Goal: Task Accomplishment & Management: Manage account settings

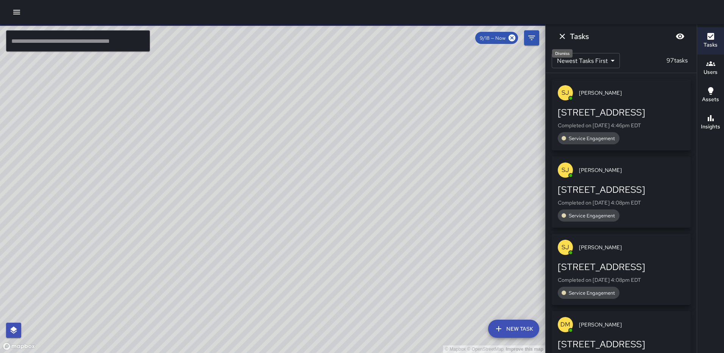
click at [559, 33] on icon "Dismiss" at bounding box center [562, 36] width 9 height 9
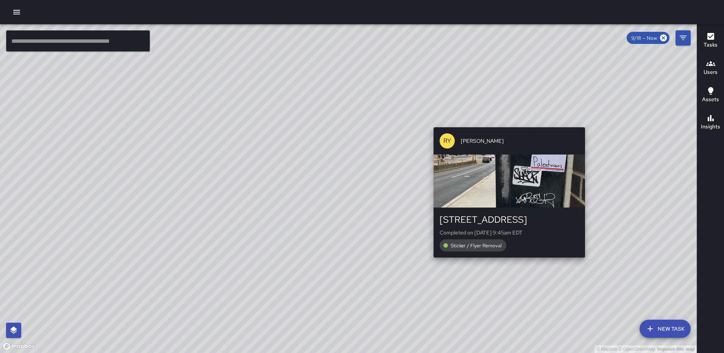
click at [507, 261] on div "© Mapbox © OpenStreetMap Improve this map [PERSON_NAME] [STREET_ADDRESS] Comple…" at bounding box center [348, 188] width 697 height 329
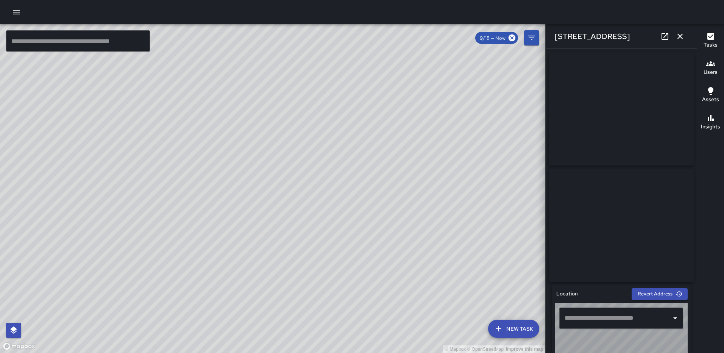
type input "**********"
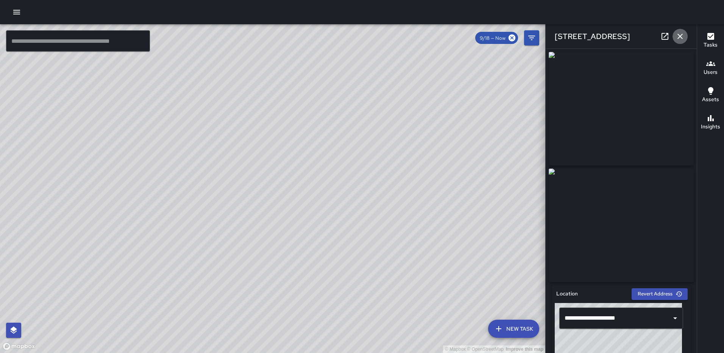
click at [680, 36] on icon "button" at bounding box center [679, 36] width 5 height 5
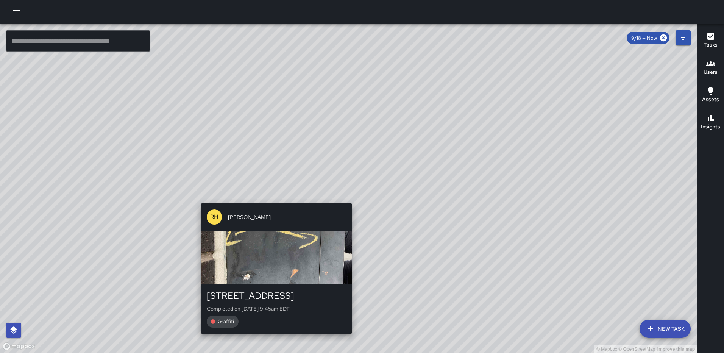
click at [347, 197] on div "© Mapbox © OpenStreetMap Improve this map [PERSON_NAME] [PERSON_NAME] [STREET_A…" at bounding box center [348, 188] width 697 height 329
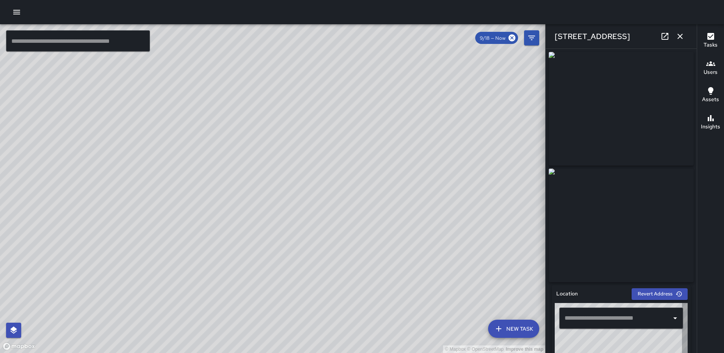
type input "**********"
click at [678, 34] on icon "button" at bounding box center [679, 36] width 5 height 5
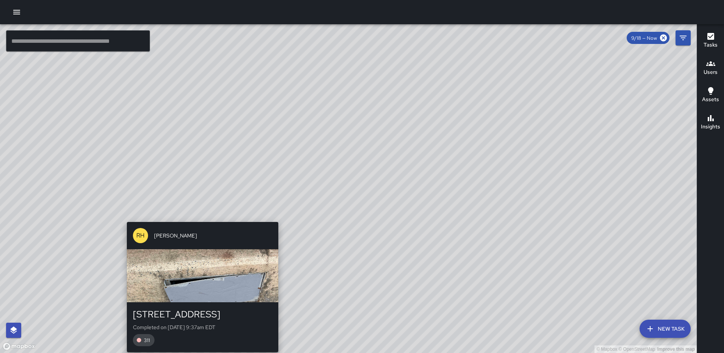
click at [275, 217] on div "© Mapbox © OpenStreetMap Improve this map [PERSON_NAME] [PERSON_NAME] [STREET_A…" at bounding box center [348, 188] width 697 height 329
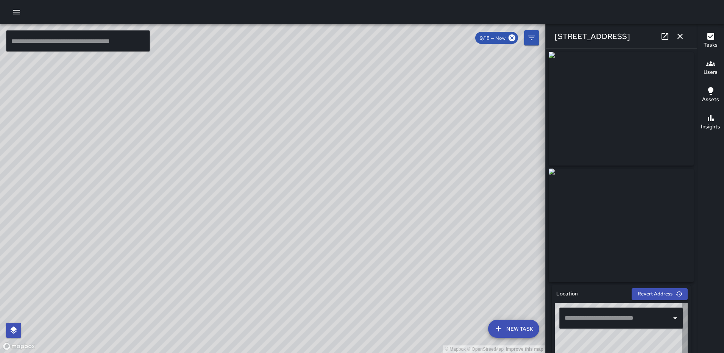
type input "**********"
click at [680, 37] on icon "button" at bounding box center [679, 36] width 9 height 9
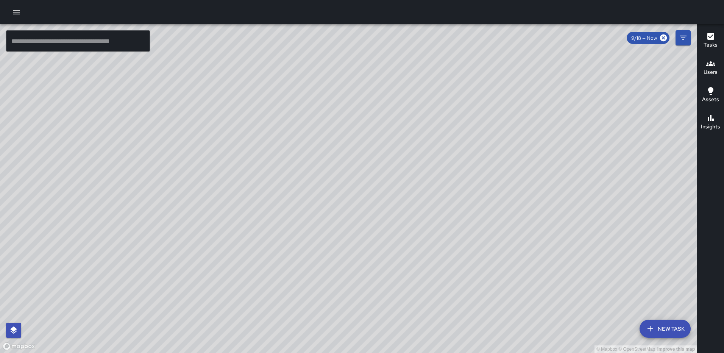
click at [265, 194] on div "© Mapbox © OpenStreetMap Improve this map [PERSON_NAME] [STREET_ADDRESS] Comple…" at bounding box center [348, 188] width 697 height 329
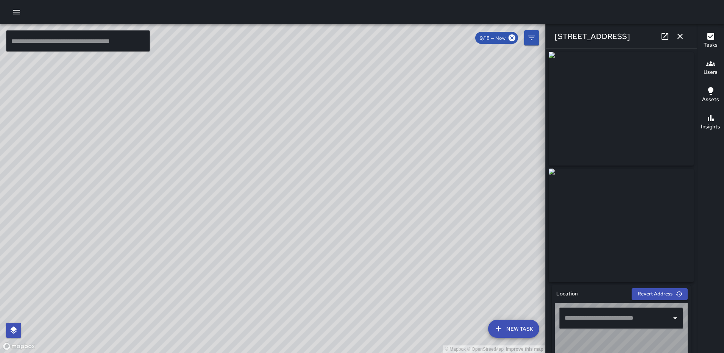
type input "**********"
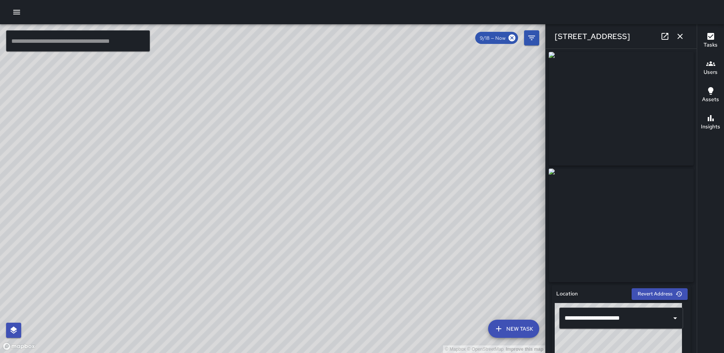
click at [681, 31] on button "button" at bounding box center [679, 36] width 15 height 15
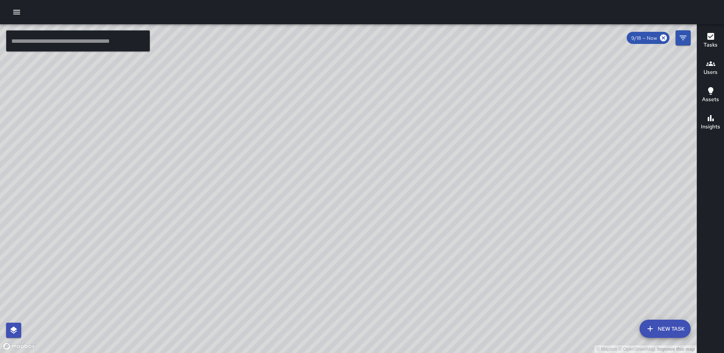
drag, startPoint x: 165, startPoint y: 186, endPoint x: 285, endPoint y: 186, distance: 120.0
click at [285, 186] on div "© Mapbox © OpenStreetMap Improve this map" at bounding box center [348, 188] width 697 height 329
drag, startPoint x: 291, startPoint y: 134, endPoint x: 281, endPoint y: 223, distance: 89.9
click at [281, 223] on div "© Mapbox © OpenStreetMap Improve this map" at bounding box center [348, 188] width 697 height 329
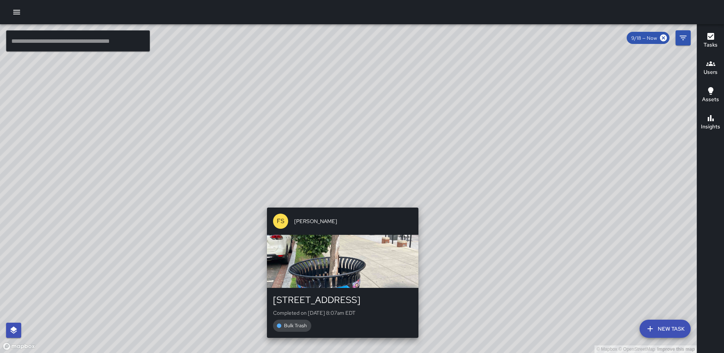
click at [339, 202] on div "© Mapbox © OpenStreetMap Improve this map FS [PERSON_NAME] [STREET_ADDRESS] Com…" at bounding box center [348, 188] width 697 height 329
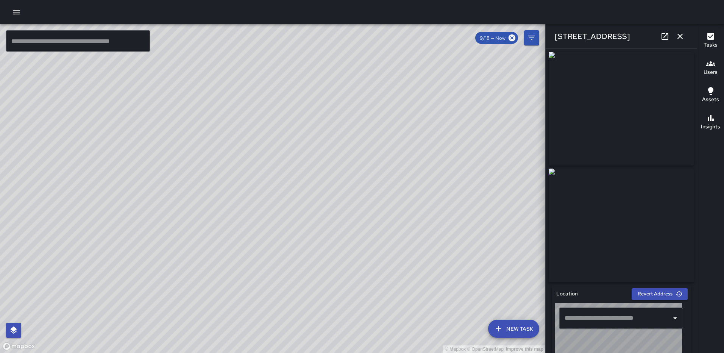
type input "**********"
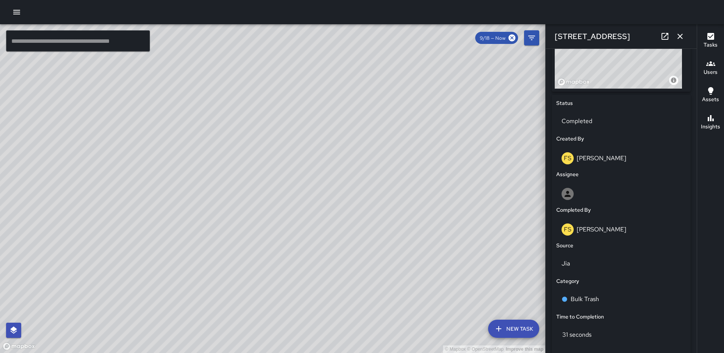
scroll to position [354, 0]
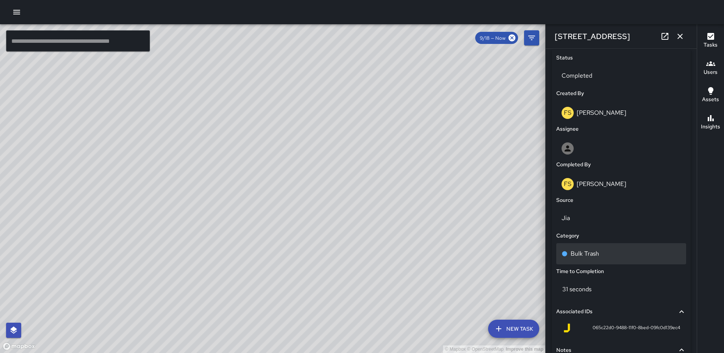
click at [576, 258] on p "Bulk Trash" at bounding box center [585, 253] width 28 height 9
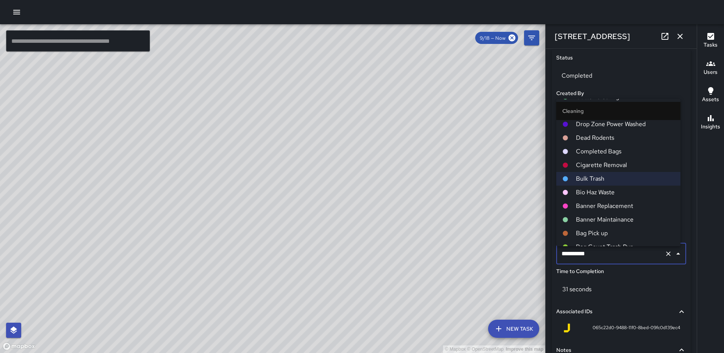
scroll to position [379, 0]
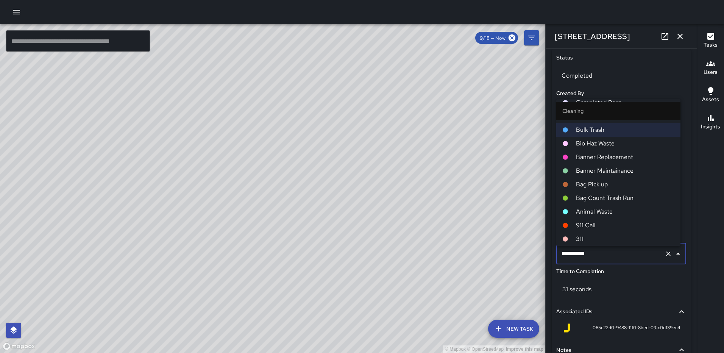
click at [579, 235] on span "311" at bounding box center [625, 238] width 98 height 9
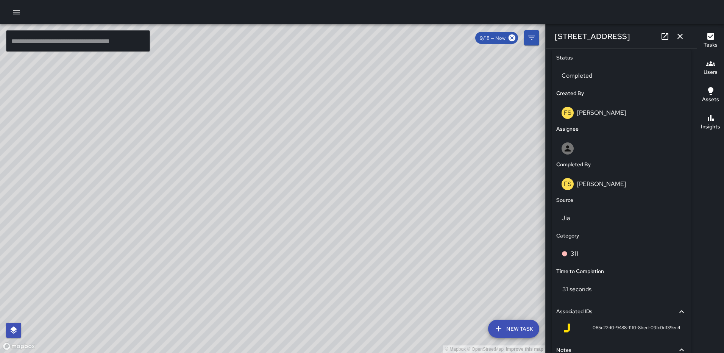
click at [677, 33] on icon "button" at bounding box center [679, 36] width 9 height 9
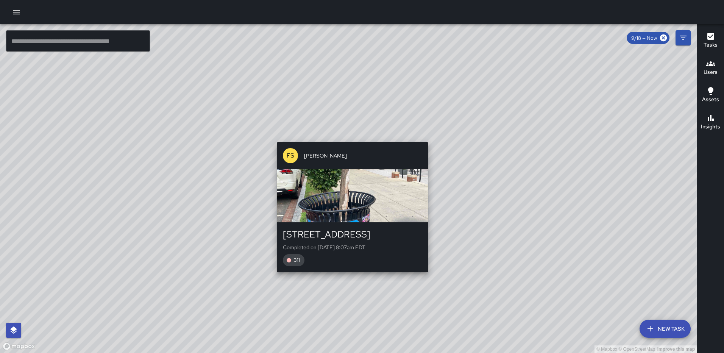
click at [349, 136] on div "© Mapbox © OpenStreetMap Improve this map FS [PERSON_NAME] [STREET_ADDRESS] Com…" at bounding box center [348, 188] width 697 height 329
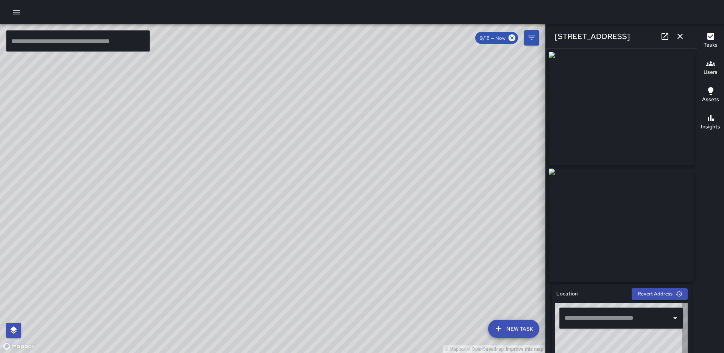
type input "**********"
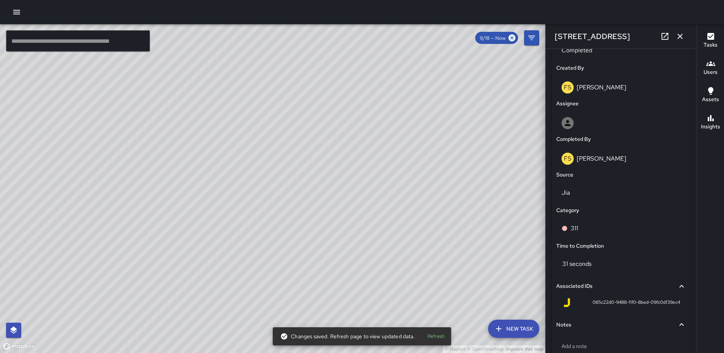
scroll to position [430, 0]
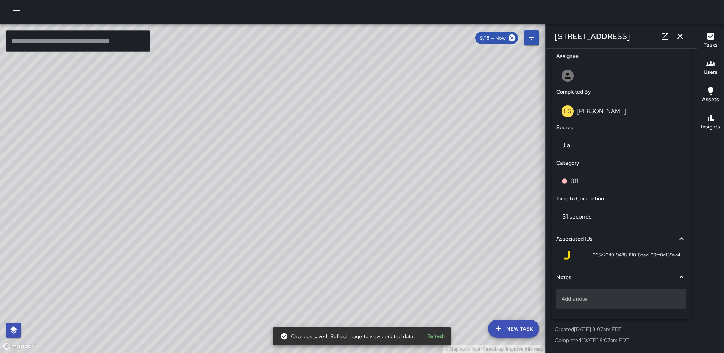
click at [564, 293] on div "Add a note" at bounding box center [621, 299] width 130 height 20
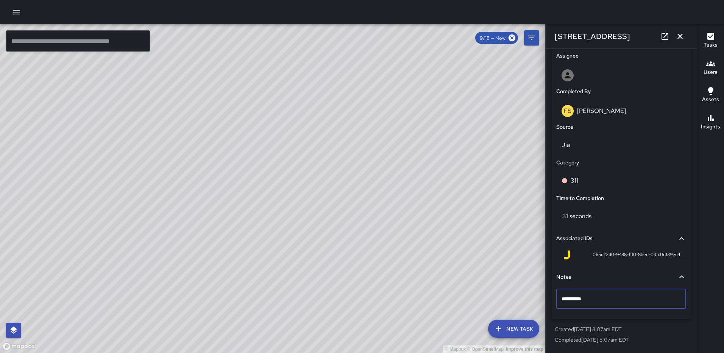
type textarea "**********"
click at [597, 293] on div "311# 25-005" at bounding box center [621, 299] width 130 height 20
type textarea "**********"
click at [682, 38] on icon "button" at bounding box center [679, 36] width 9 height 9
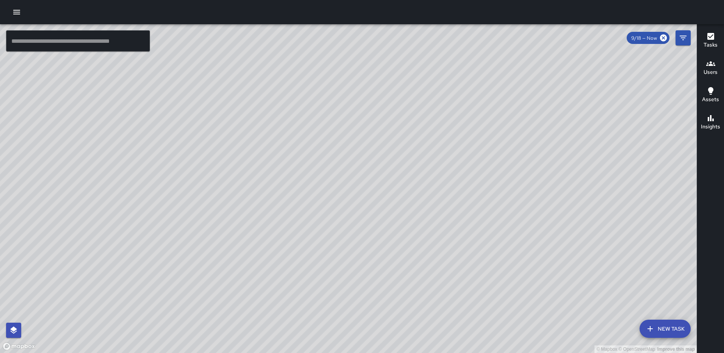
drag, startPoint x: 161, startPoint y: 142, endPoint x: 229, endPoint y: 142, distance: 67.4
click at [229, 142] on div "© Mapbox © OpenStreetMap Improve this map" at bounding box center [348, 188] width 697 height 329
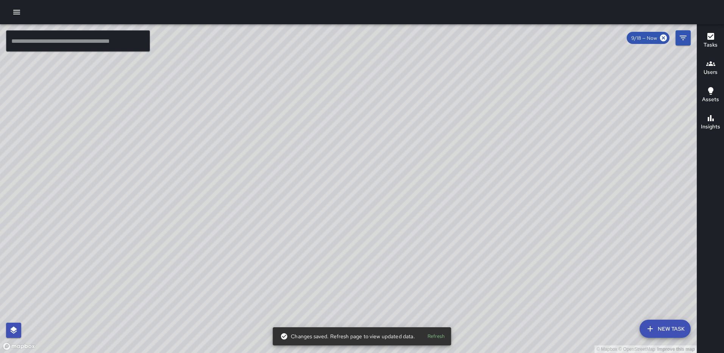
click at [164, 208] on div "© Mapbox © OpenStreetMap Improve this map" at bounding box center [348, 188] width 697 height 329
drag, startPoint x: 177, startPoint y: 183, endPoint x: 178, endPoint y: 188, distance: 5.4
click at [178, 188] on div "© Mapbox © OpenStreetMap Improve this map" at bounding box center [348, 188] width 697 height 329
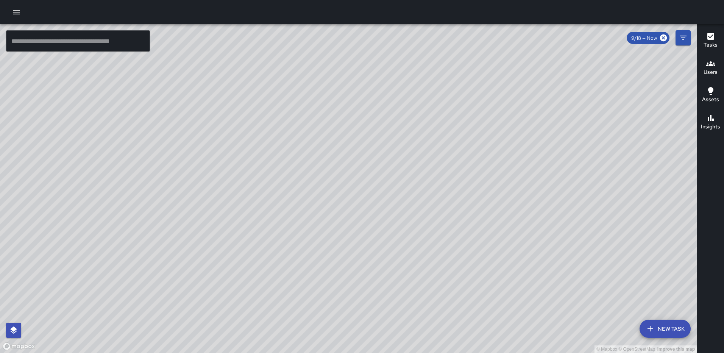
click at [161, 77] on div "© Mapbox © OpenStreetMap Improve this map [PERSON_NAME] [STREET_ADDRESS] Comple…" at bounding box center [348, 188] width 697 height 329
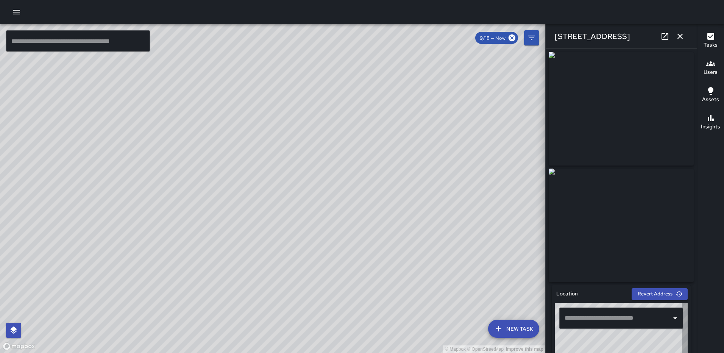
type input "**********"
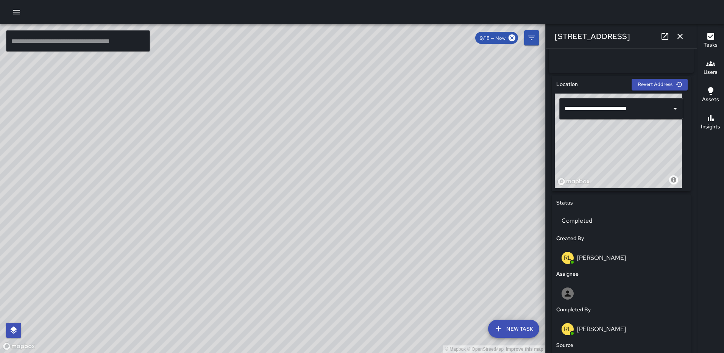
scroll to position [212, 0]
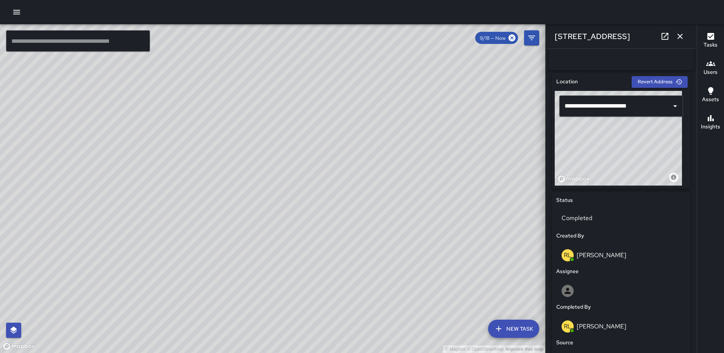
drag, startPoint x: 630, startPoint y: 142, endPoint x: 680, endPoint y: 143, distance: 50.0
click at [680, 143] on div "© Mapbox © OpenStreetMap Improve this map" at bounding box center [618, 138] width 127 height 95
click at [678, 33] on icon "button" at bounding box center [679, 36] width 9 height 9
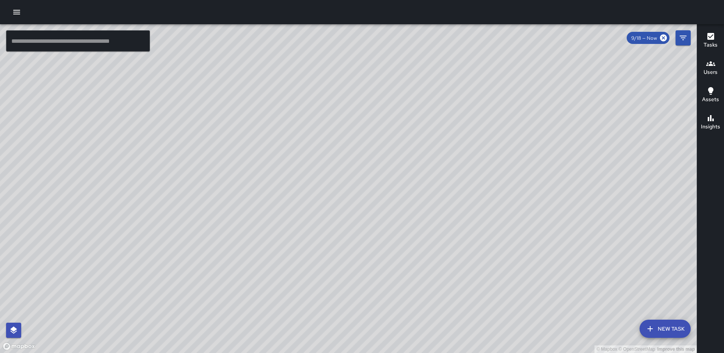
click at [354, 125] on div "© Mapbox © OpenStreetMap Improve this map AS [PERSON_NAME] [STREET_ADDRESS] Nor…" at bounding box center [348, 188] width 697 height 329
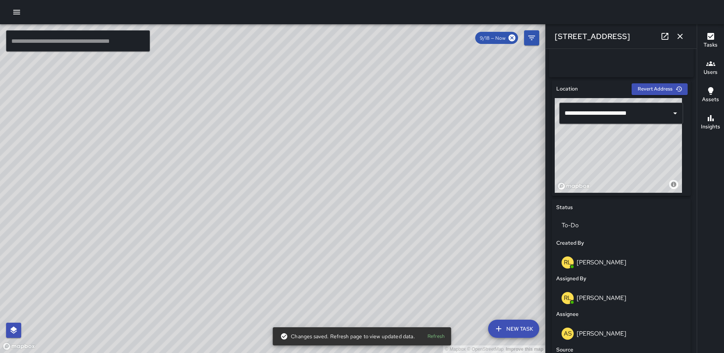
scroll to position [200, 0]
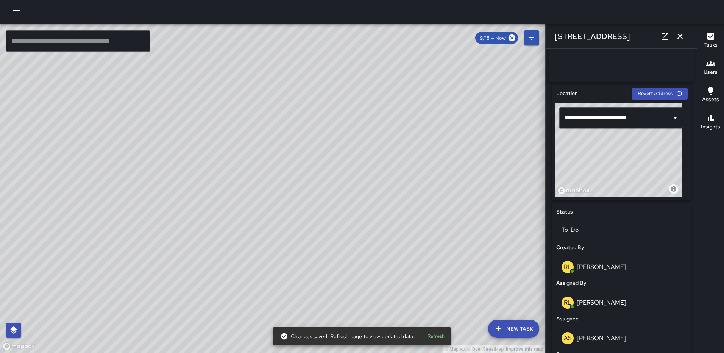
type input "**********"
drag, startPoint x: 631, startPoint y: 153, endPoint x: 697, endPoint y: 156, distance: 65.6
click at [697, 156] on div "© Mapbox © OpenStreetMap Improve this map ​ New Task 9/18 — Now Map Layers Task…" at bounding box center [362, 188] width 724 height 329
click at [682, 37] on icon "button" at bounding box center [679, 36] width 9 height 9
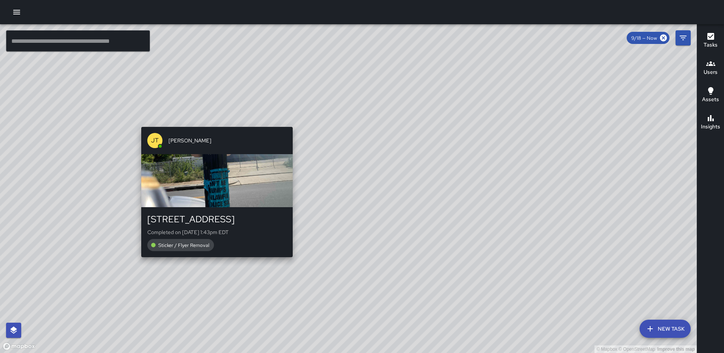
click at [289, 123] on div "© Mapbox © OpenStreetMap Improve this map [PERSON_NAME] [PERSON_NAME] [STREET_A…" at bounding box center [348, 188] width 697 height 329
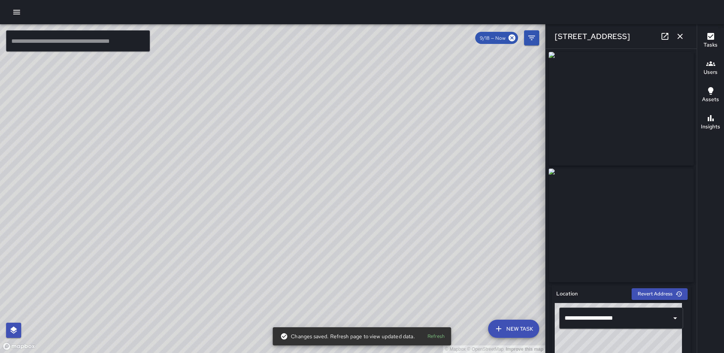
type input "**********"
drag, startPoint x: 675, startPoint y: 35, endPoint x: 595, endPoint y: 75, distance: 89.7
click at [675, 35] on button "button" at bounding box center [679, 36] width 15 height 15
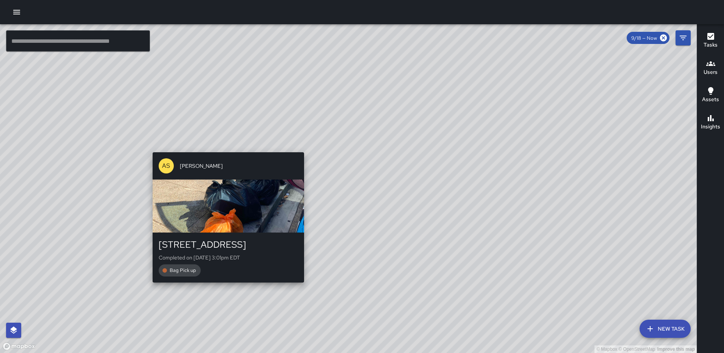
click at [226, 286] on div "© Mapbox © OpenStreetMap Improve this map AS [PERSON_NAME] [STREET_ADDRESS] Com…" at bounding box center [348, 188] width 697 height 329
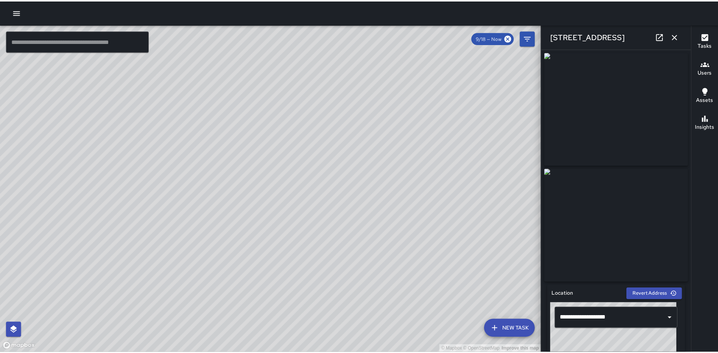
scroll to position [465, 0]
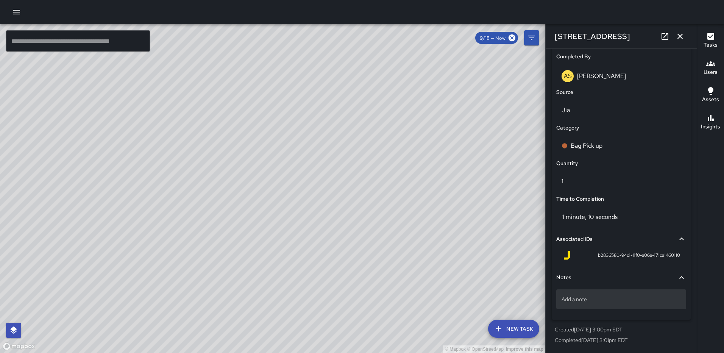
click at [619, 303] on p "Add a note" at bounding box center [621, 299] width 119 height 8
type textarea "**********"
click at [685, 36] on button "button" at bounding box center [679, 36] width 15 height 15
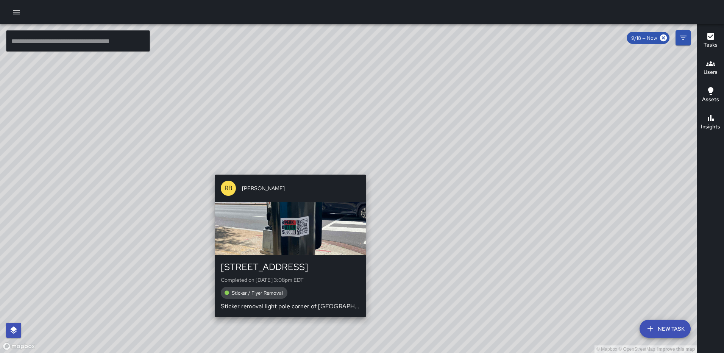
click at [361, 309] on div "[STREET_ADDRESS] Completed on [DATE] 3:08pm EDT Sticker / Flyer Removal Sticker…" at bounding box center [290, 286] width 151 height 62
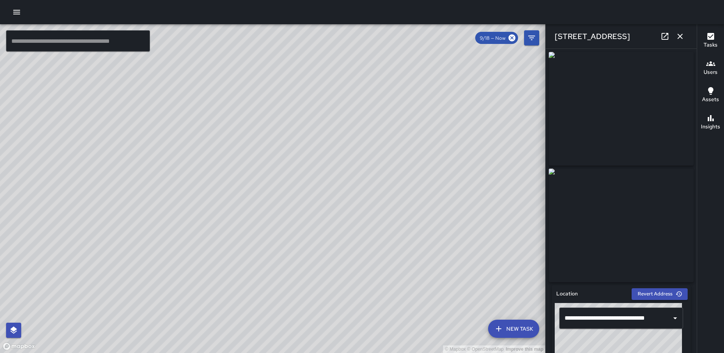
click at [679, 34] on icon "button" at bounding box center [679, 36] width 9 height 9
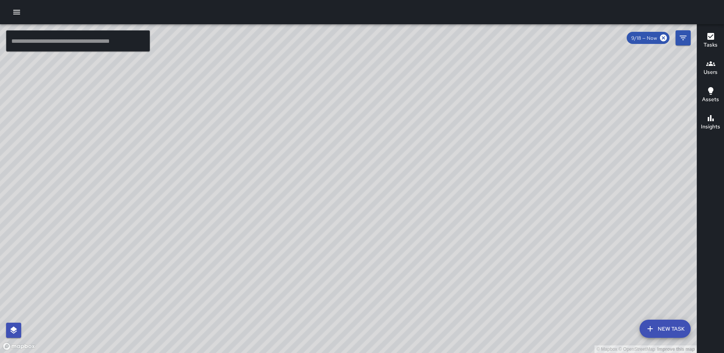
click at [707, 31] on button "Tasks" at bounding box center [710, 40] width 27 height 27
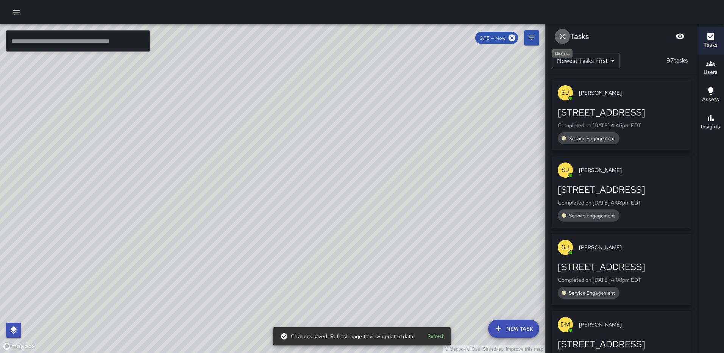
click at [557, 33] on button "Dismiss" at bounding box center [562, 36] width 15 height 15
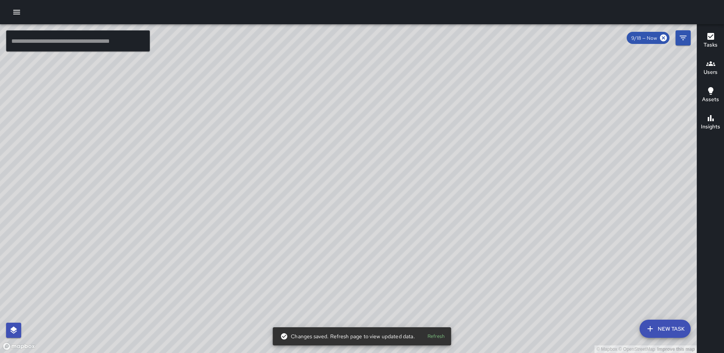
drag, startPoint x: 470, startPoint y: 137, endPoint x: 356, endPoint y: 181, distance: 122.6
click at [356, 181] on div "© Mapbox © OpenStreetMap Improve this map" at bounding box center [348, 188] width 697 height 329
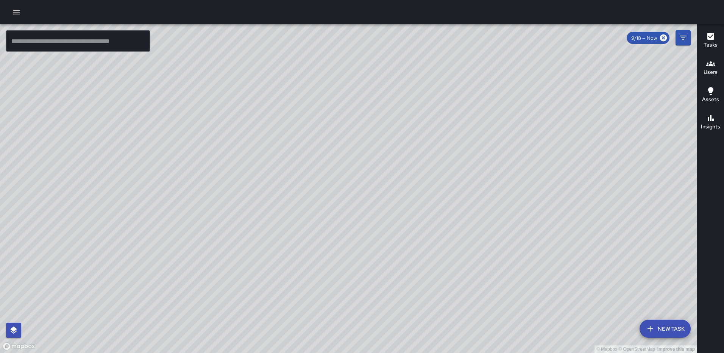
click at [18, 8] on icon "button" at bounding box center [16, 12] width 9 height 9
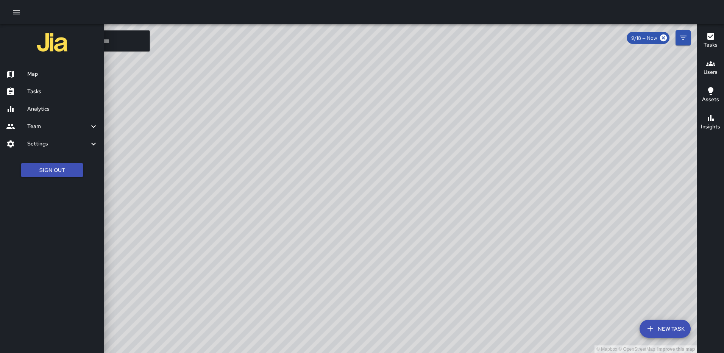
click at [40, 89] on h6 "Tasks" at bounding box center [62, 91] width 71 height 8
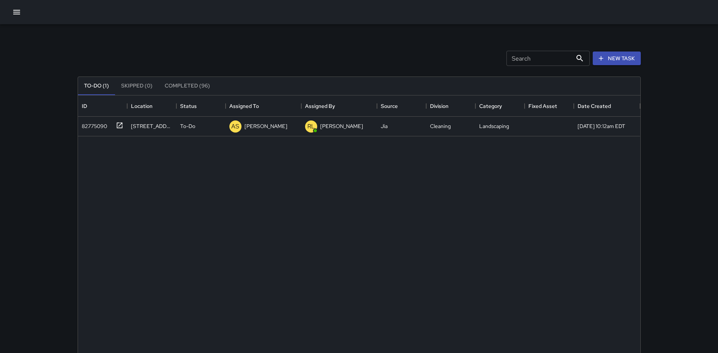
scroll to position [315, 557]
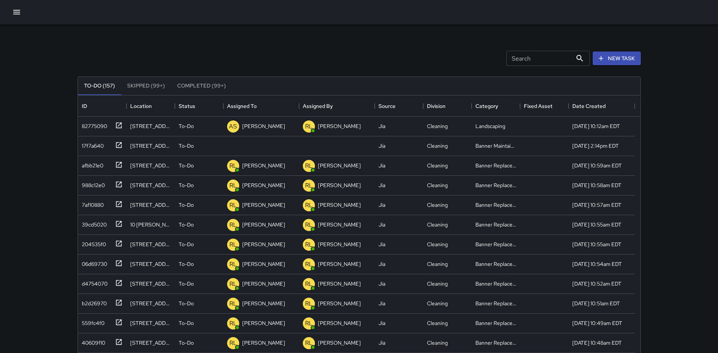
click at [103, 84] on button "To-Do (157)" at bounding box center [99, 86] width 43 height 18
click at [115, 143] on icon at bounding box center [119, 145] width 8 height 8
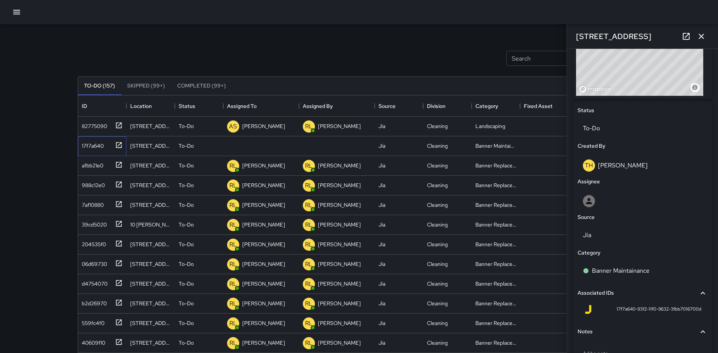
scroll to position [348, 0]
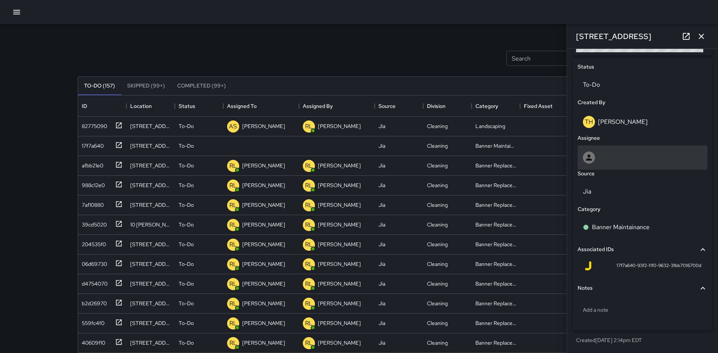
click at [616, 158] on div at bounding box center [642, 157] width 119 height 12
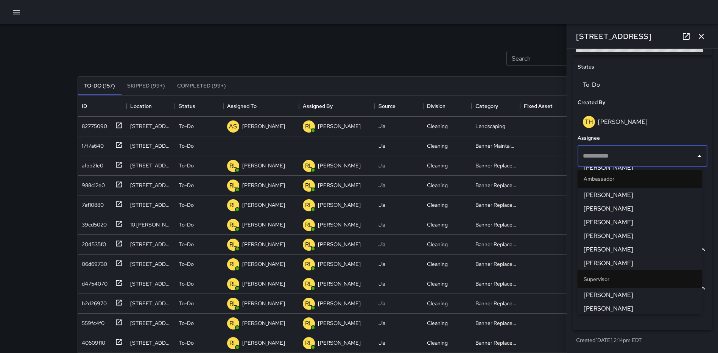
scroll to position [236, 0]
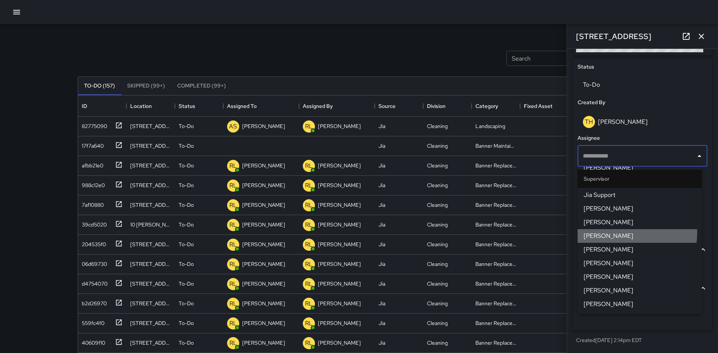
click at [607, 232] on span "[PERSON_NAME]" at bounding box center [640, 235] width 112 height 9
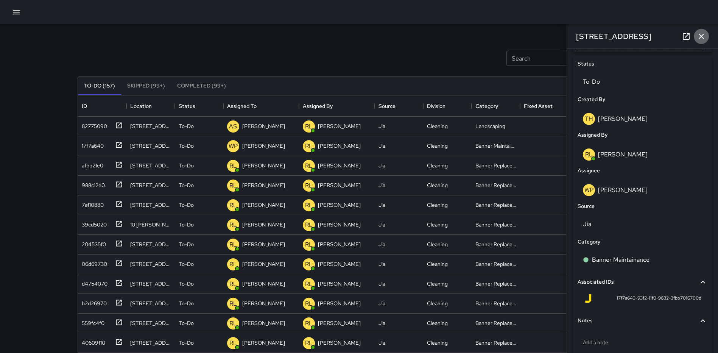
click at [704, 32] on icon "button" at bounding box center [701, 36] width 9 height 9
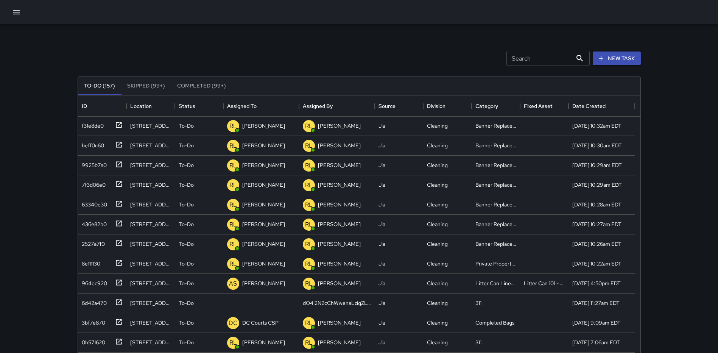
scroll to position [644, 0]
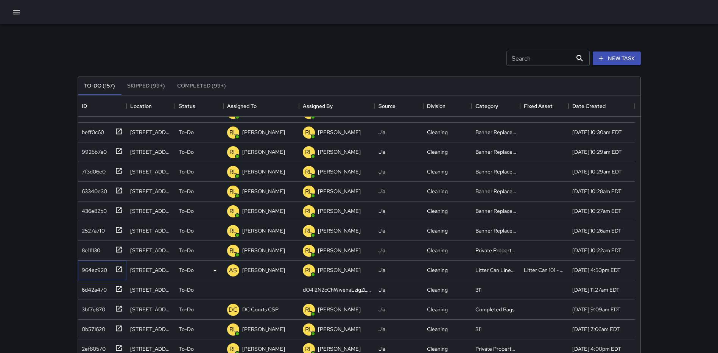
click at [115, 269] on icon at bounding box center [119, 269] width 8 height 8
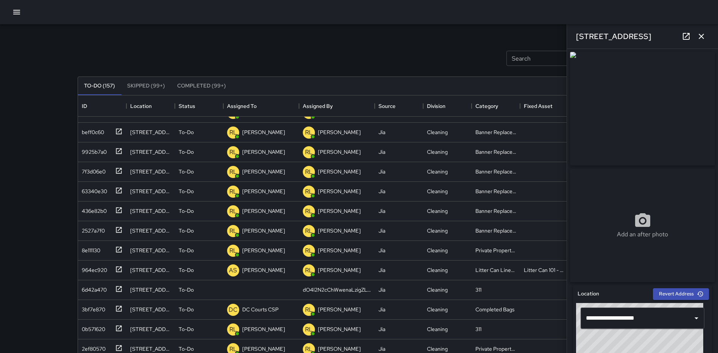
click at [699, 37] on icon "button" at bounding box center [701, 36] width 9 height 9
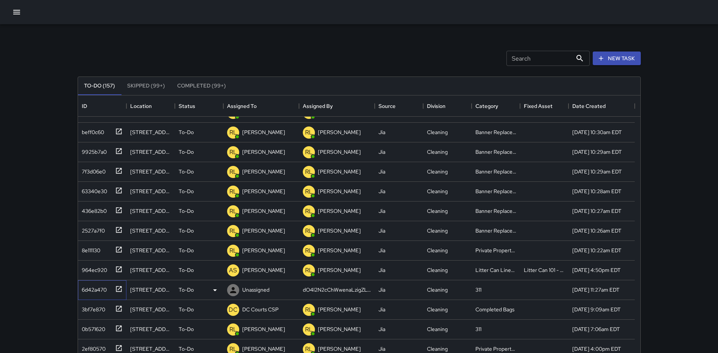
click at [117, 285] on icon at bounding box center [119, 289] width 8 height 8
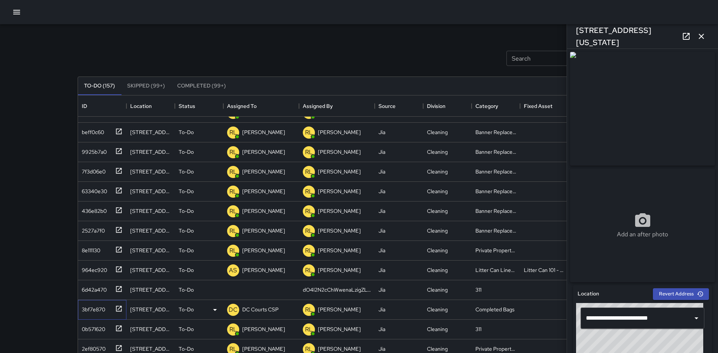
click at [115, 307] on icon at bounding box center [119, 309] width 8 height 8
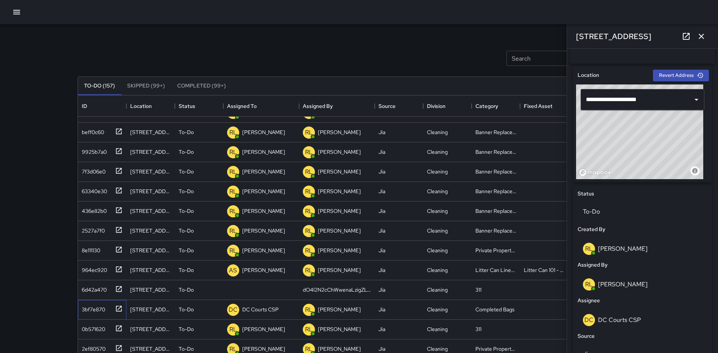
scroll to position [237, 0]
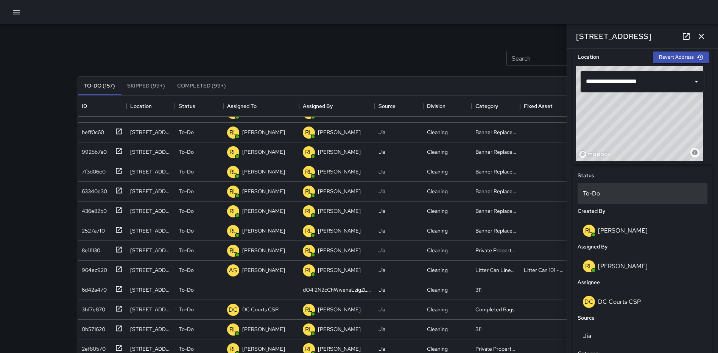
click at [620, 195] on p "To-Do" at bounding box center [642, 193] width 119 height 9
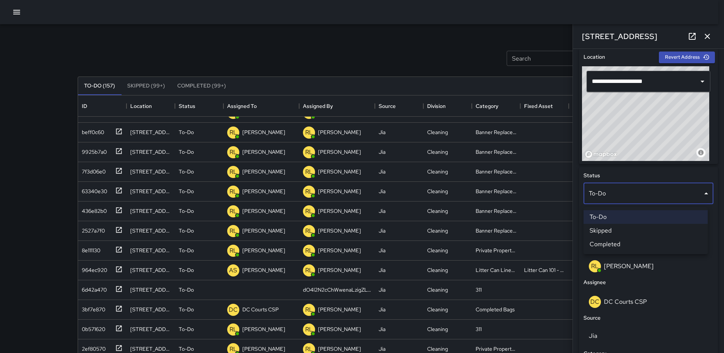
click at [613, 242] on li "Completed" at bounding box center [645, 244] width 124 height 14
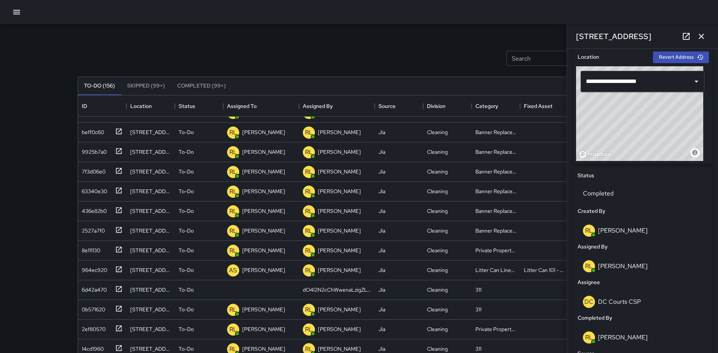
click at [700, 34] on icon "button" at bounding box center [701, 36] width 9 height 9
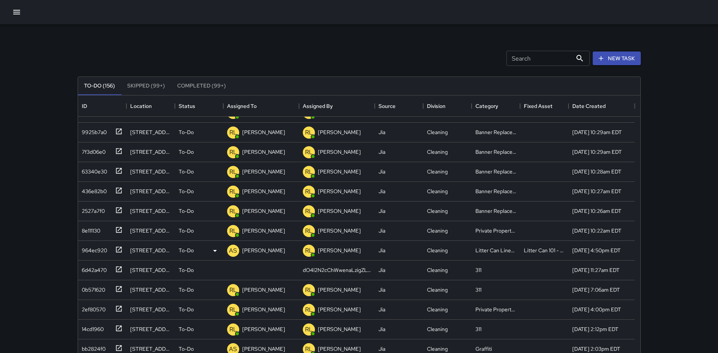
scroll to position [719, 0]
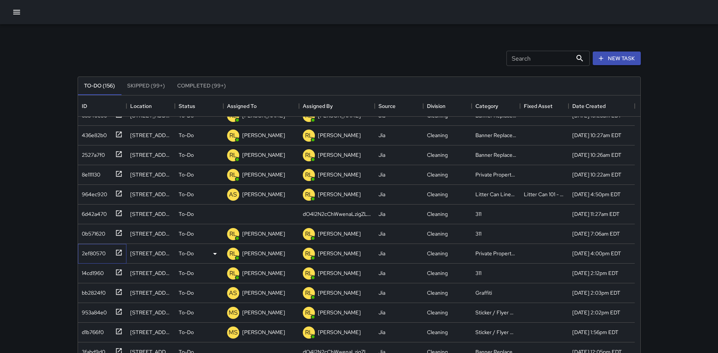
click at [119, 252] on icon at bounding box center [119, 253] width 6 height 6
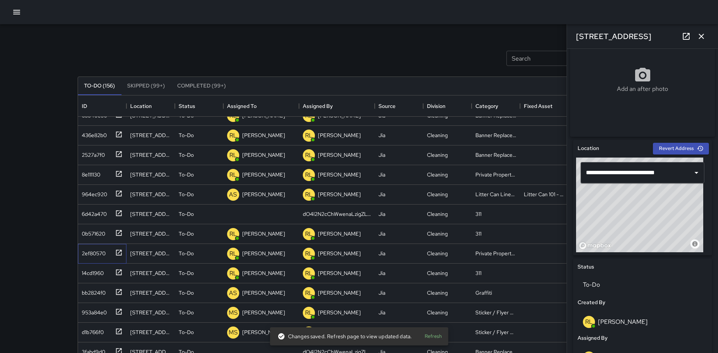
scroll to position [166, 0]
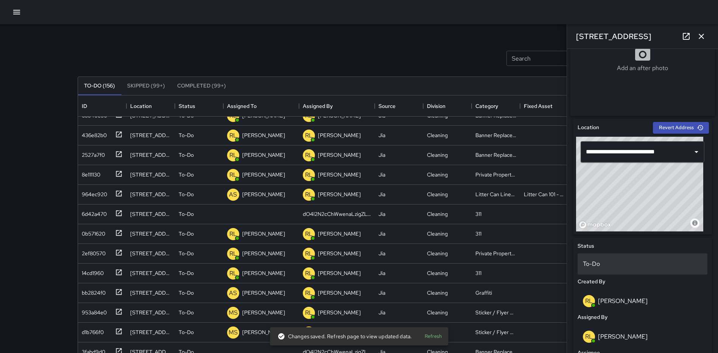
click at [600, 271] on div "To-Do" at bounding box center [643, 263] width 130 height 21
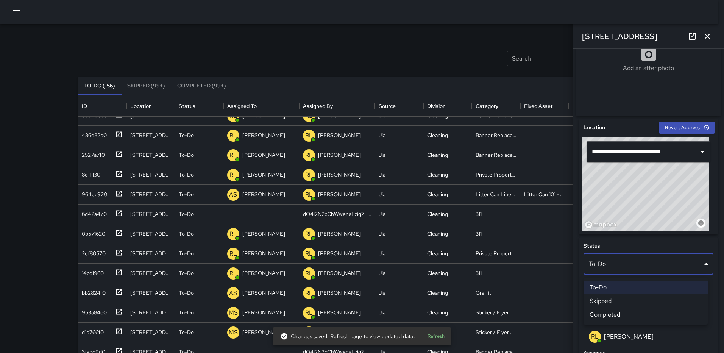
click at [611, 311] on li "Completed" at bounding box center [645, 315] width 124 height 14
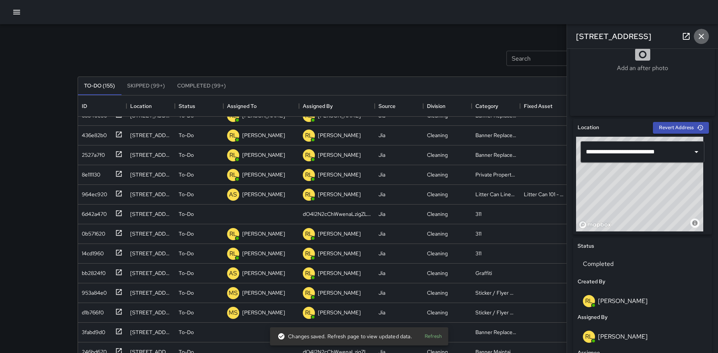
click at [702, 35] on icon "button" at bounding box center [701, 36] width 9 height 9
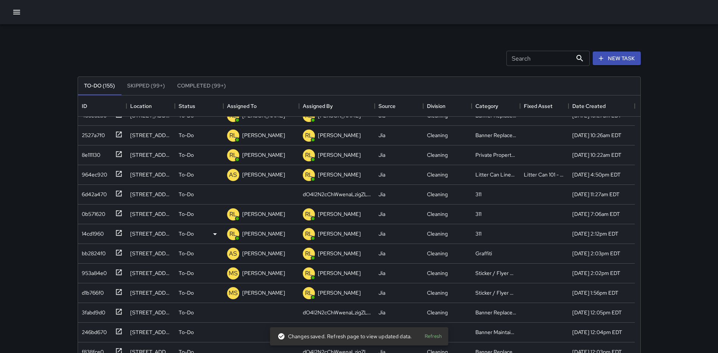
scroll to position [757, 0]
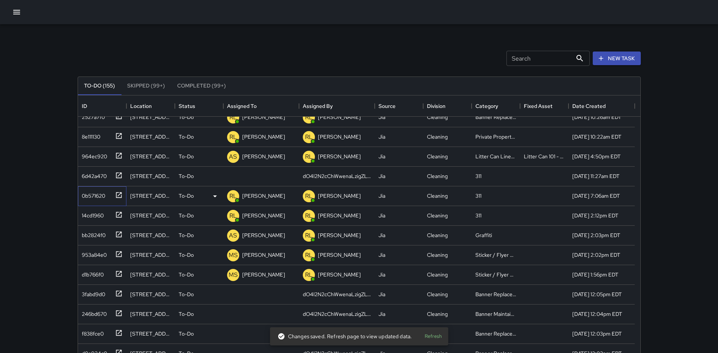
click at [120, 192] on icon at bounding box center [119, 195] width 6 height 6
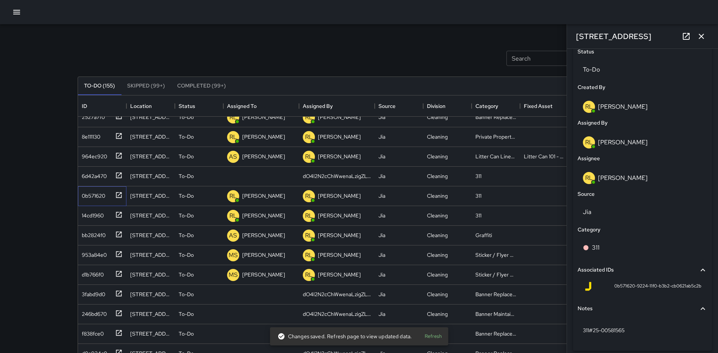
scroll to position [384, 0]
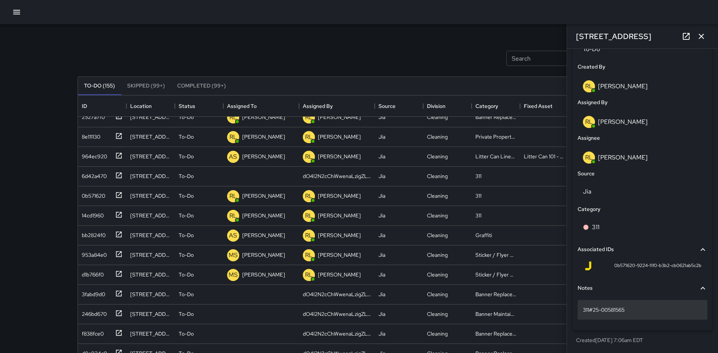
click at [627, 308] on p "311#25-00581565" at bounding box center [642, 310] width 119 height 8
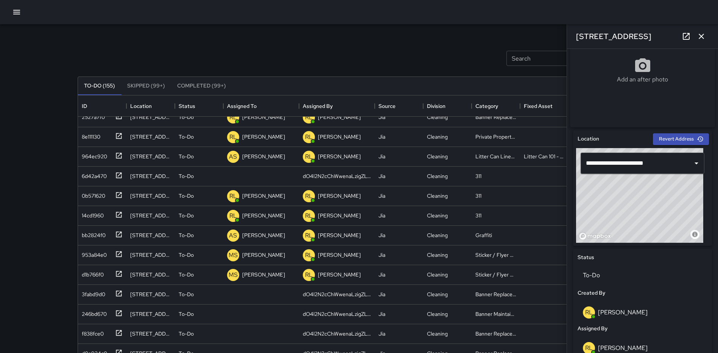
scroll to position [153, 0]
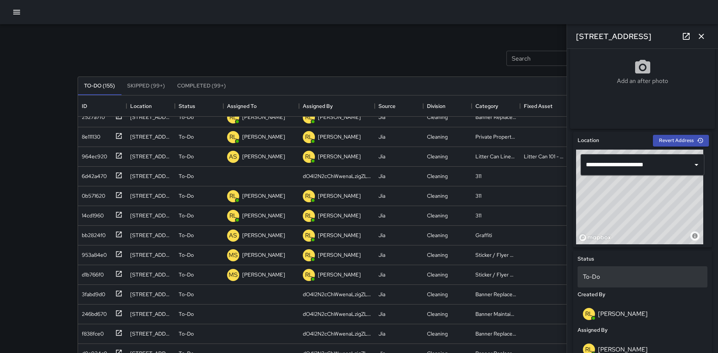
click at [608, 278] on p "To-Do" at bounding box center [642, 276] width 119 height 9
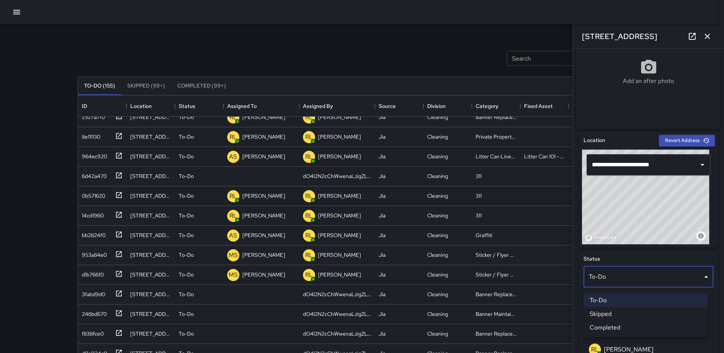
click at [625, 327] on li "Completed" at bounding box center [645, 328] width 124 height 14
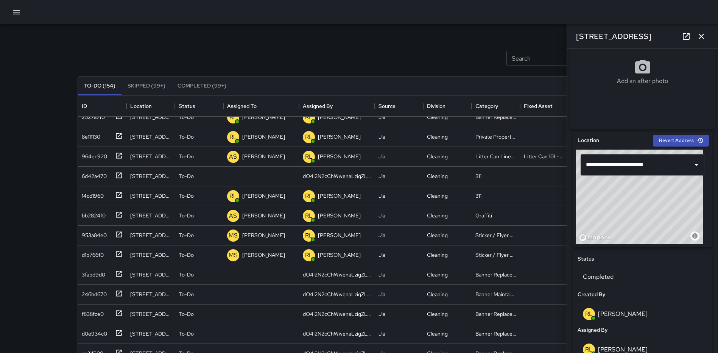
click at [701, 35] on icon "button" at bounding box center [701, 36] width 9 height 9
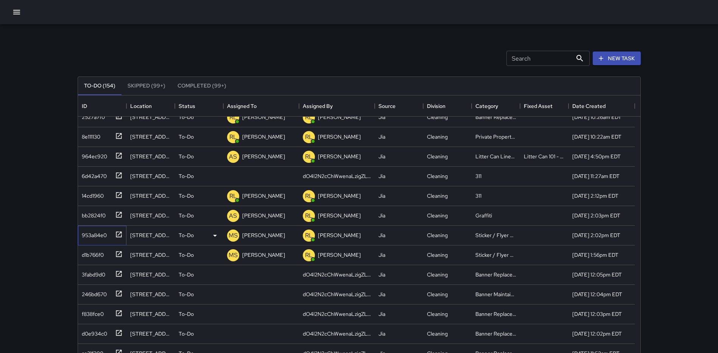
click at [119, 233] on icon at bounding box center [119, 235] width 8 height 8
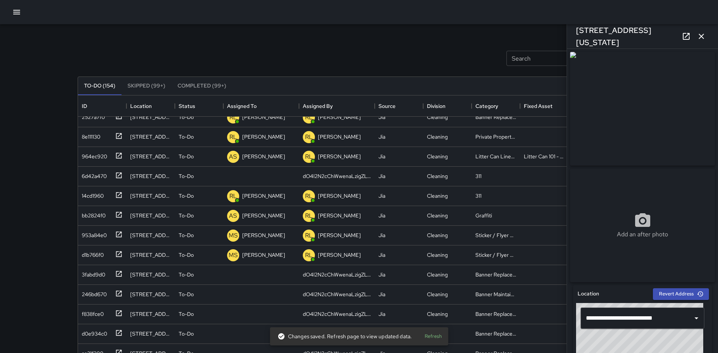
click at [703, 35] on icon "button" at bounding box center [701, 36] width 5 height 5
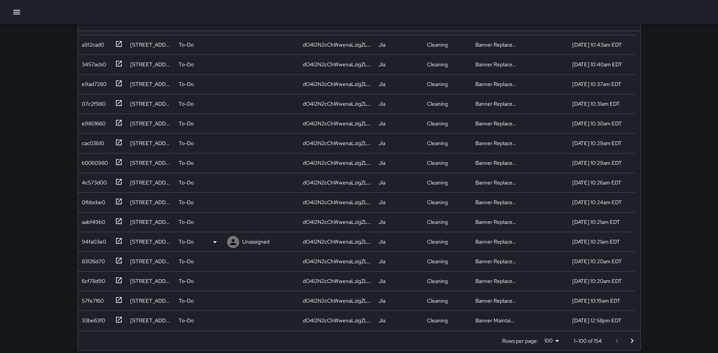
scroll to position [94, 0]
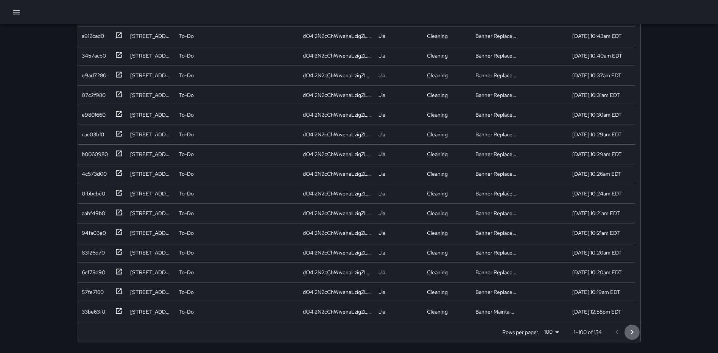
click at [633, 332] on icon "Go to next page" at bounding box center [632, 332] width 3 height 5
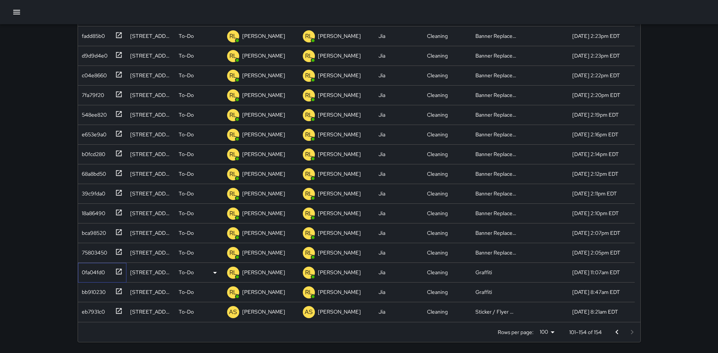
click at [119, 271] on icon at bounding box center [119, 271] width 6 height 6
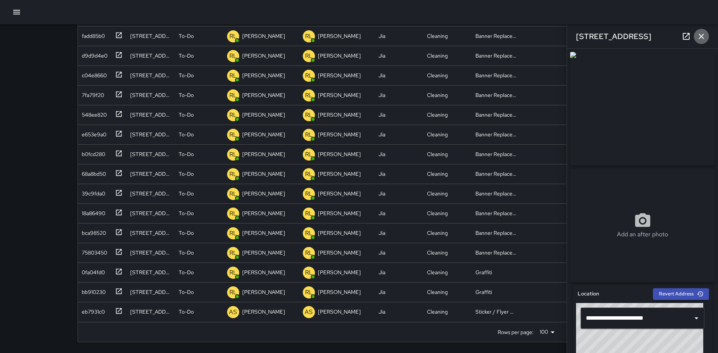
click at [700, 39] on icon "button" at bounding box center [701, 36] width 9 height 9
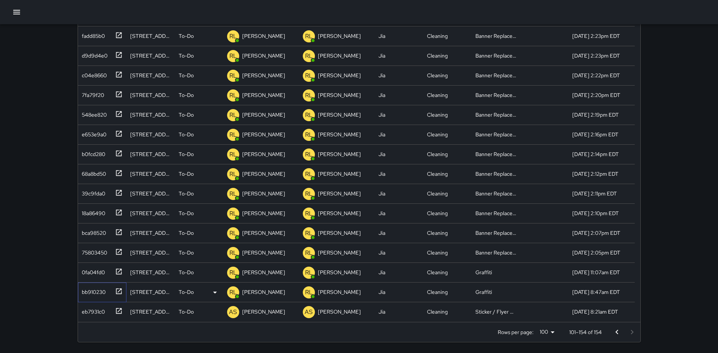
click at [119, 289] on icon at bounding box center [119, 291] width 8 height 8
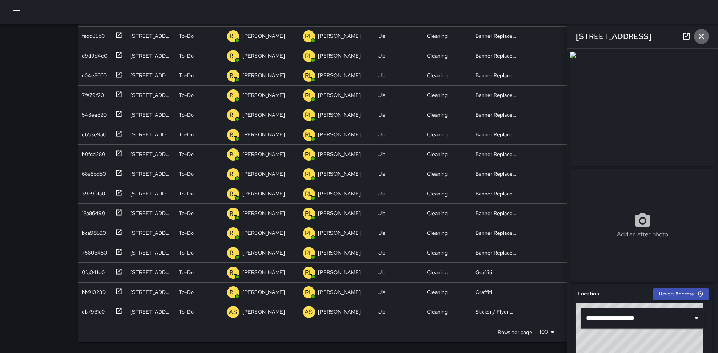
click at [703, 38] on icon "button" at bounding box center [701, 36] width 5 height 5
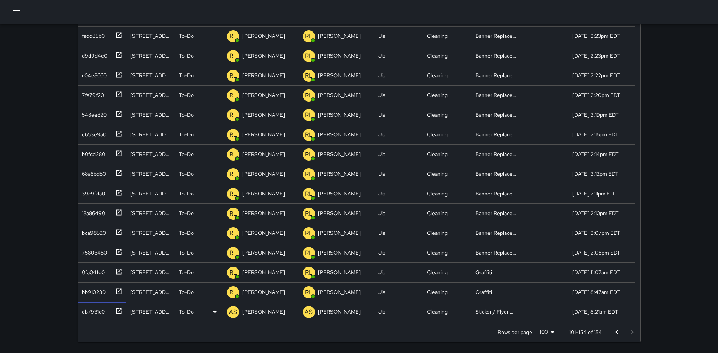
click at [116, 311] on icon at bounding box center [119, 311] width 6 height 6
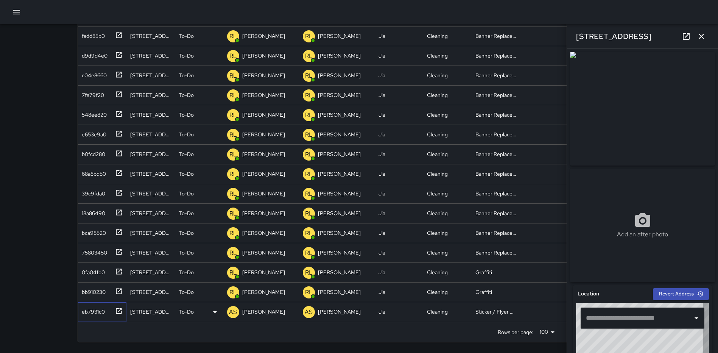
type input "**********"
click at [698, 38] on icon "button" at bounding box center [701, 36] width 9 height 9
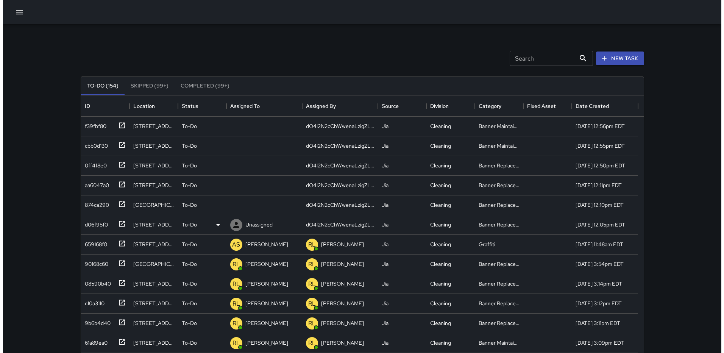
scroll to position [0, 0]
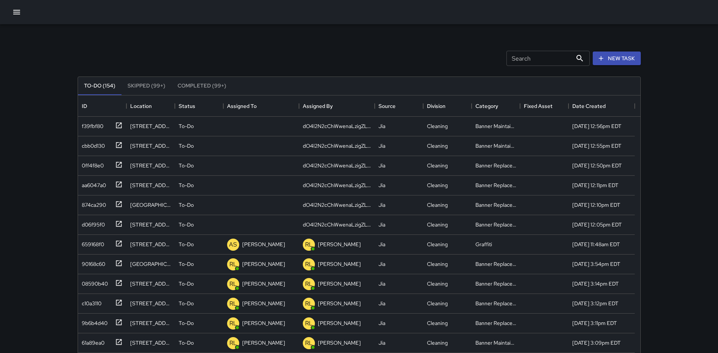
click at [19, 13] on icon "button" at bounding box center [16, 12] width 9 height 9
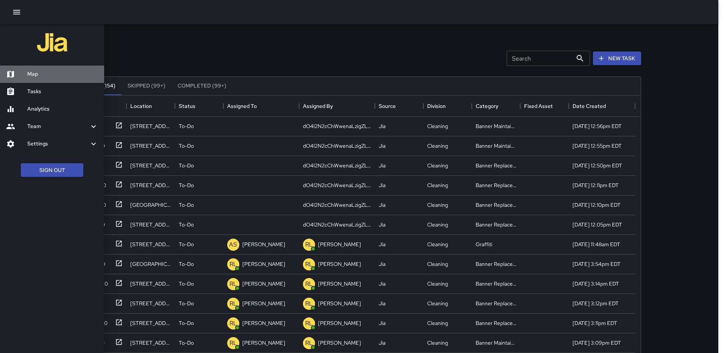
click at [36, 71] on h6 "Map" at bounding box center [62, 74] width 71 height 8
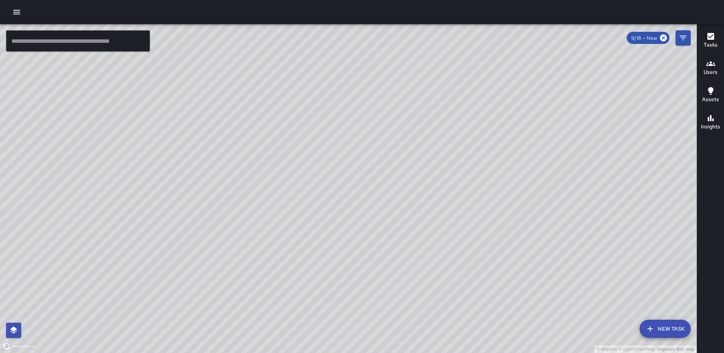
click at [704, 39] on div "Tasks" at bounding box center [710, 40] width 14 height 17
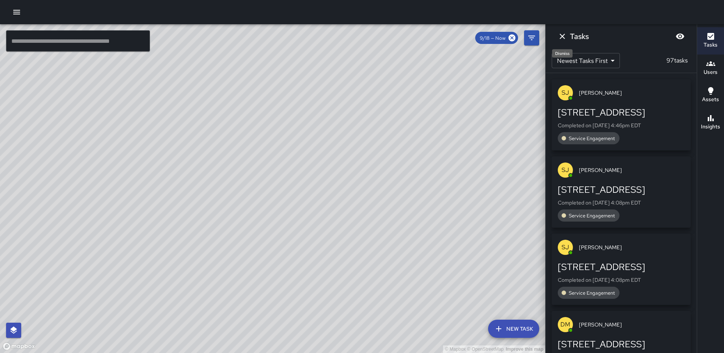
click at [561, 36] on icon "Dismiss" at bounding box center [562, 36] width 9 height 9
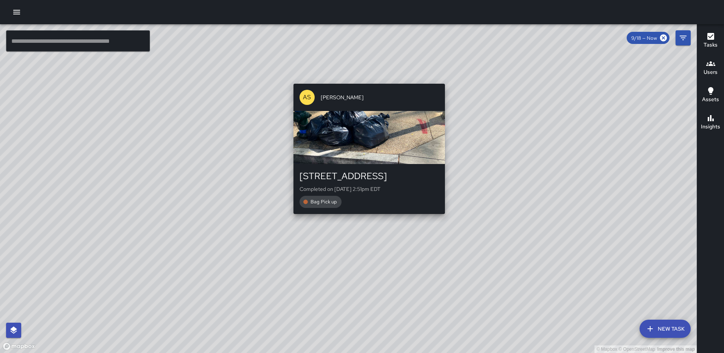
click at [365, 218] on div "© Mapbox © OpenStreetMap Improve this map AS [PERSON_NAME] [STREET_ADDRESS] Com…" at bounding box center [348, 188] width 697 height 329
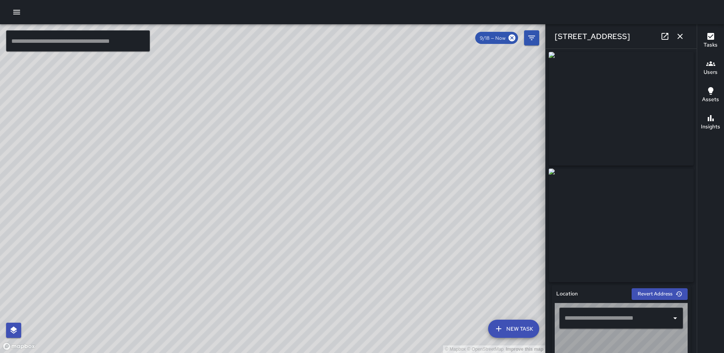
type input "**********"
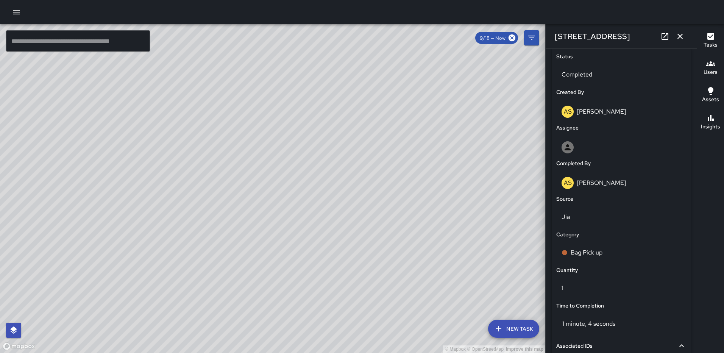
scroll to position [465, 0]
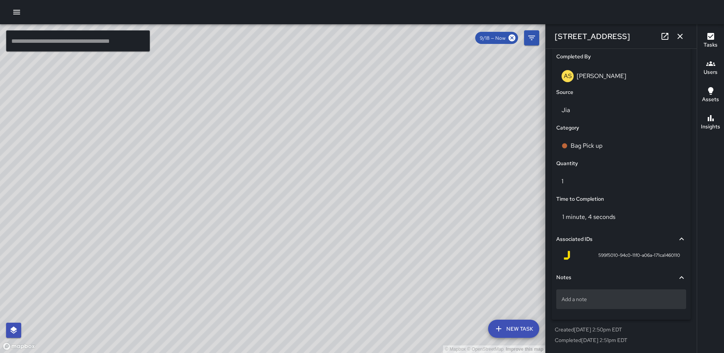
click at [601, 304] on div "Add a note" at bounding box center [621, 299] width 130 height 20
type textarea "*****"
click at [681, 35] on icon "button" at bounding box center [679, 36] width 5 height 5
